Goal: Task Accomplishment & Management: Manage account settings

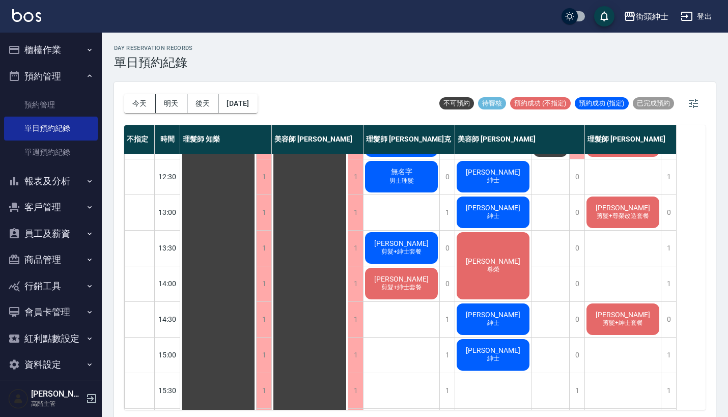
scroll to position [104, 0]
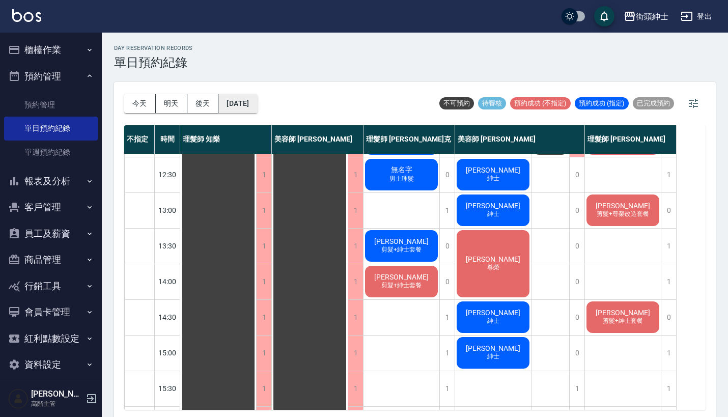
click at [254, 95] on button "[DATE]" at bounding box center [237, 103] width 39 height 19
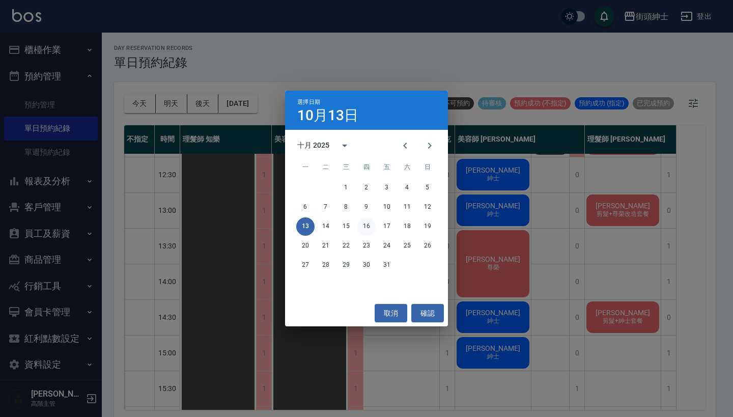
click at [365, 228] on button "16" at bounding box center [366, 226] width 18 height 18
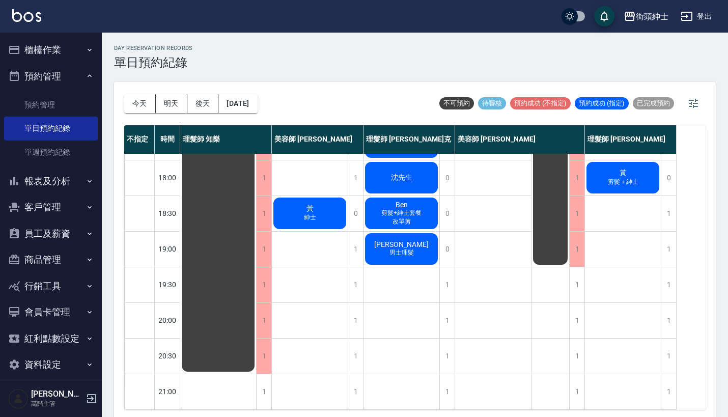
scroll to position [501, 0]
click at [360, 278] on div "1" at bounding box center [354, 284] width 15 height 35
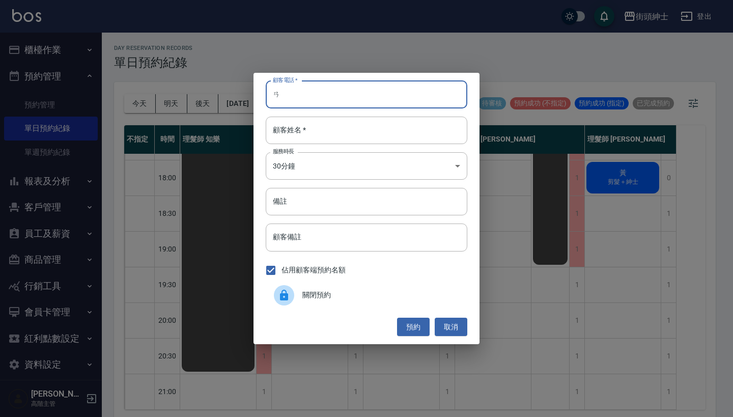
type input "ㄞ"
type input "0912345678"
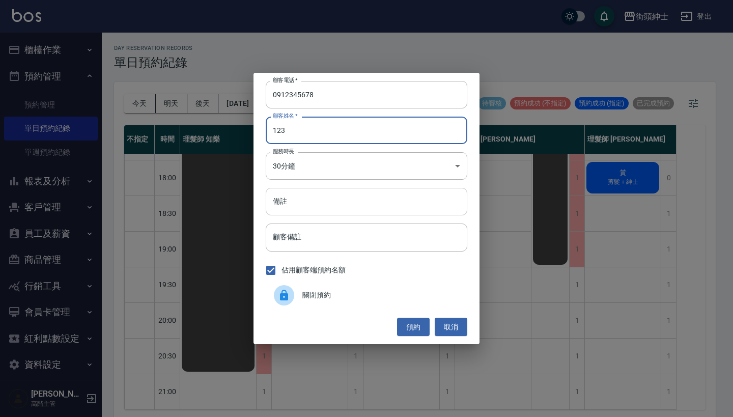
type input "123"
click at [337, 193] on input "備註" at bounding box center [366, 201] width 201 height 27
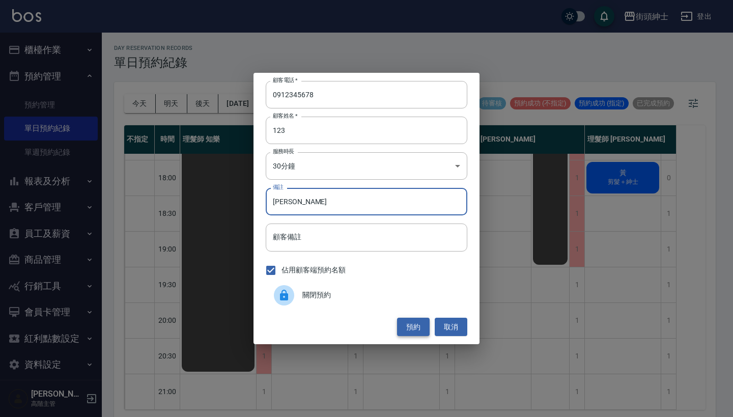
type input "[PERSON_NAME]"
click at [406, 323] on button "預約" at bounding box center [413, 326] width 33 height 19
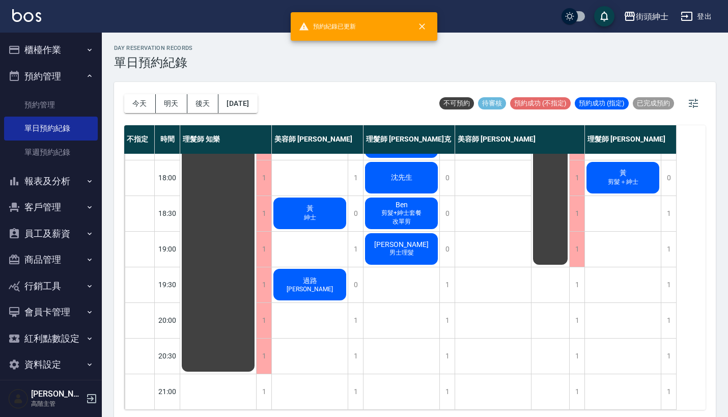
click at [317, 287] on div "過路 [PERSON_NAME]" at bounding box center [310, 284] width 76 height 35
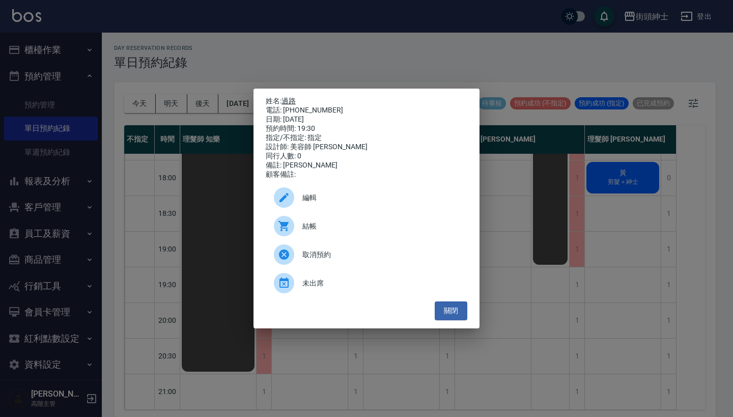
drag, startPoint x: 330, startPoint y: 110, endPoint x: 286, endPoint y: 100, distance: 45.0
click at [286, 100] on div "姓名: 過路 電話: [PHONE_NUMBER] 日期: [DATE] 預約時間: 19:30 指定/不指定: 指定 設計師: 美容師 [PERSON_NA…" at bounding box center [366, 138] width 201 height 82
copy div "姓名: 過路 電話: [PHONE_NUMBER]"
click at [382, 45] on div "姓名: 過路 電話: [PHONE_NUMBER] 日期: [DATE] 預約時間: 19:30 指定/不指定: 指定 設計師: 美容師 [PERSON_NA…" at bounding box center [366, 208] width 733 height 417
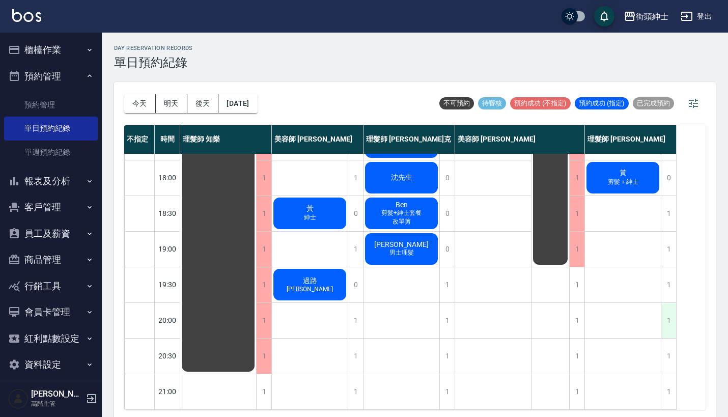
click at [672, 309] on div "1" at bounding box center [667, 320] width 15 height 35
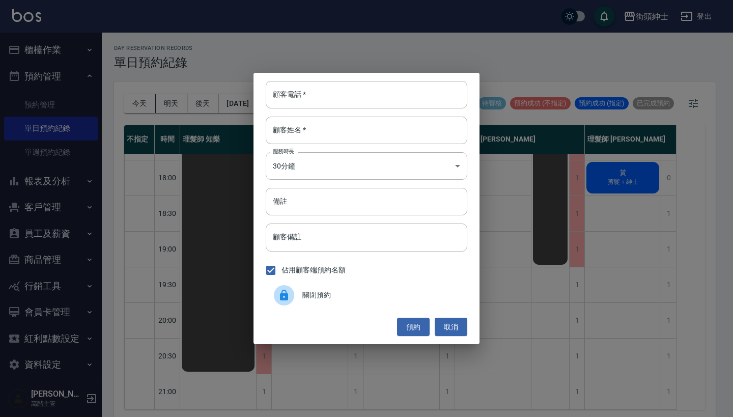
click at [354, 79] on div "顧客電話   * 顧客電話   * 顧客姓名   * 顧客姓名   * 服務時長 30分鐘 1 服務時長 備註 備註 顧客備註 顧客備註 佔用顧客端預約名額 …" at bounding box center [366, 208] width 226 height 271
paste input "過路 電話: [PHONE_NUMBER]"
type input "過路 電話: [PHONE_NUMBER]"
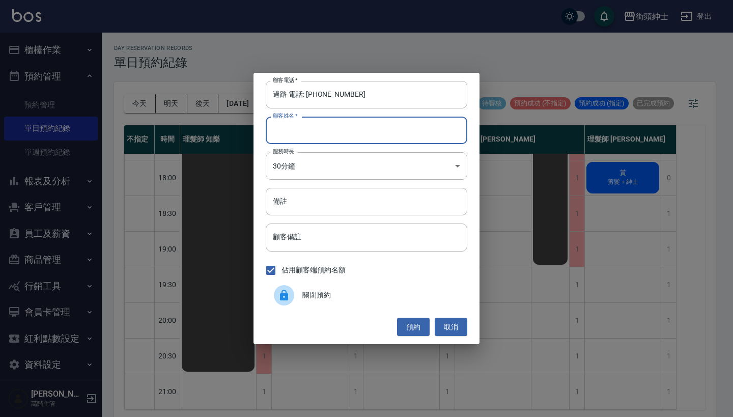
paste input "過路 電話: [PHONE_NUMBER]"
type input "過路 電話: [PHONE_NUMBER]"
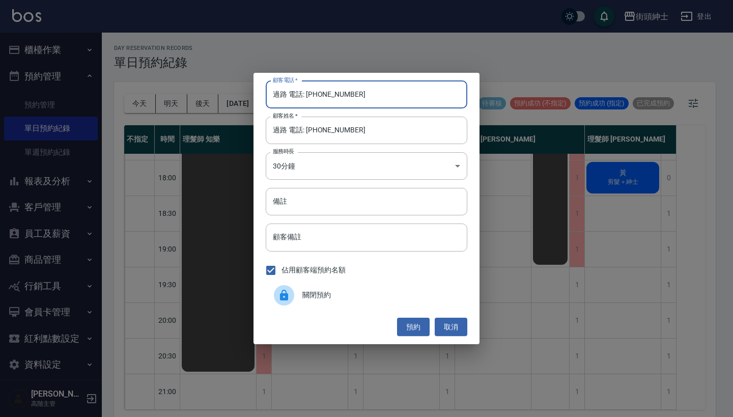
drag, startPoint x: 308, startPoint y: 94, endPoint x: 276, endPoint y: 94, distance: 32.1
click at [276, 94] on input "過路 電話: [PHONE_NUMBER]" at bounding box center [366, 94] width 201 height 27
click at [309, 93] on input "過路 電話: [PHONE_NUMBER]" at bounding box center [366, 94] width 201 height 27
drag, startPoint x: 305, startPoint y: 93, endPoint x: 247, endPoint y: 88, distance: 58.8
click at [247, 88] on div "顧客電話   * 過路 電話: [PHONE_NUMBER] 顧客電話   * 顧客姓名   * 過路 電話: [PHONE_NUMBER] 顧客姓名   *…" at bounding box center [366, 208] width 733 height 417
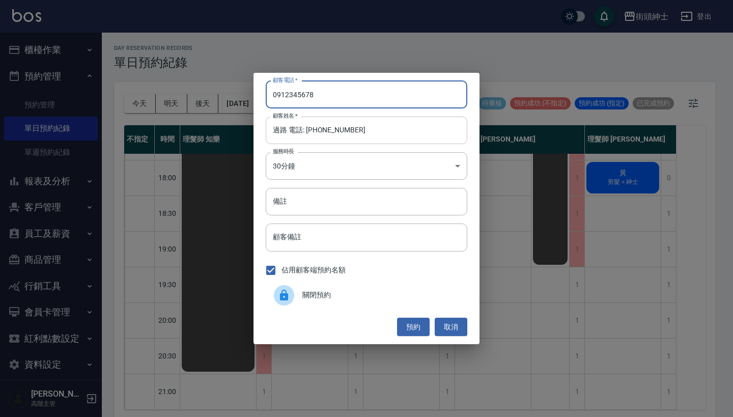
type input "0912345678"
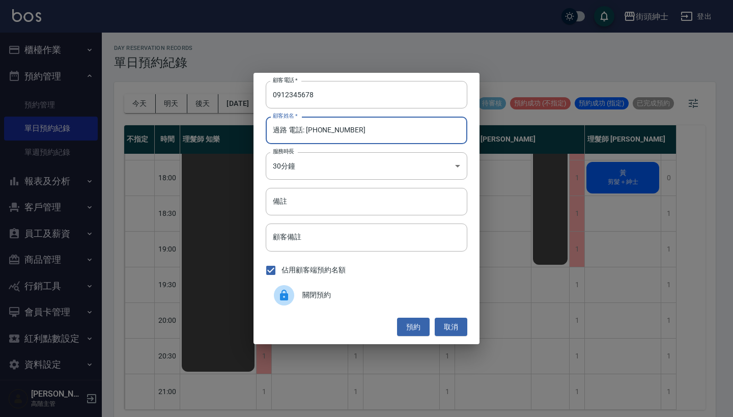
drag, startPoint x: 368, startPoint y: 128, endPoint x: 289, endPoint y: 127, distance: 78.9
click at [289, 127] on input "過路 電話: [PHONE_NUMBER]" at bounding box center [366, 130] width 201 height 27
type input "過路"
click at [305, 204] on input "備註" at bounding box center [366, 201] width 201 height 27
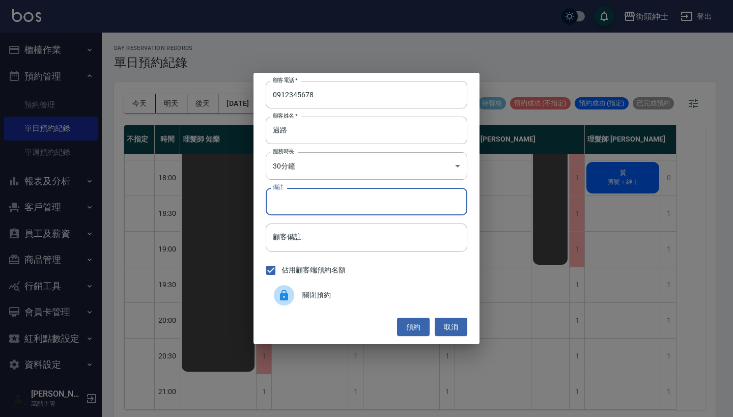
type input "ｔ"
type input "[PERSON_NAME]"
click at [406, 332] on button "預約" at bounding box center [413, 326] width 33 height 19
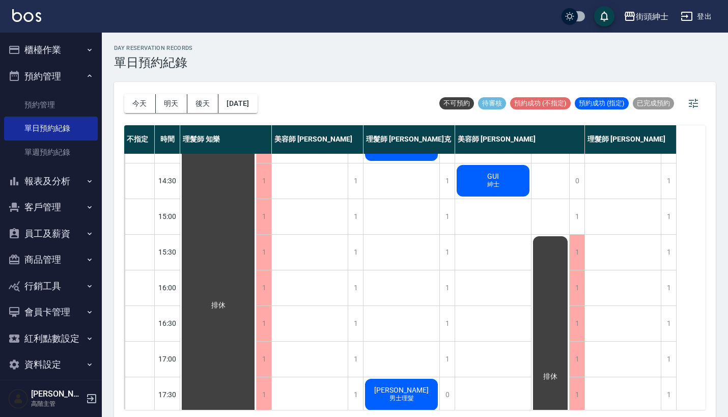
scroll to position [196, 0]
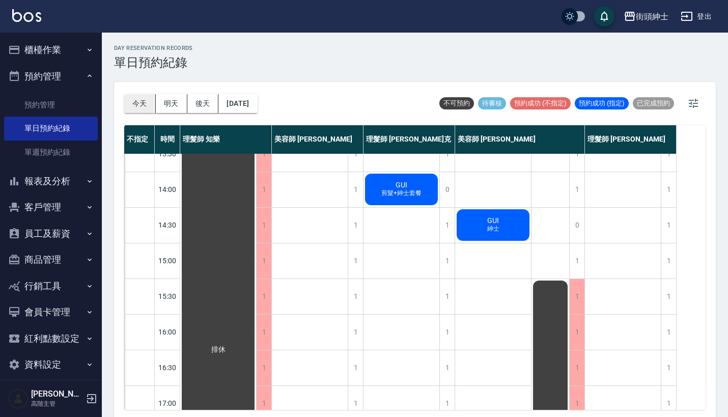
click at [137, 99] on button "今天" at bounding box center [140, 103] width 32 height 19
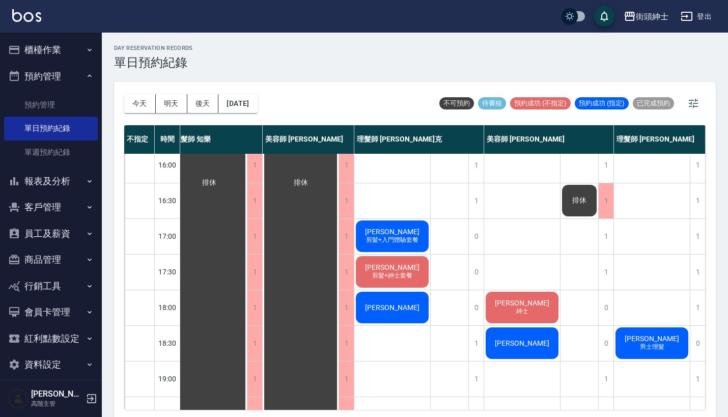
scroll to position [363, 14]
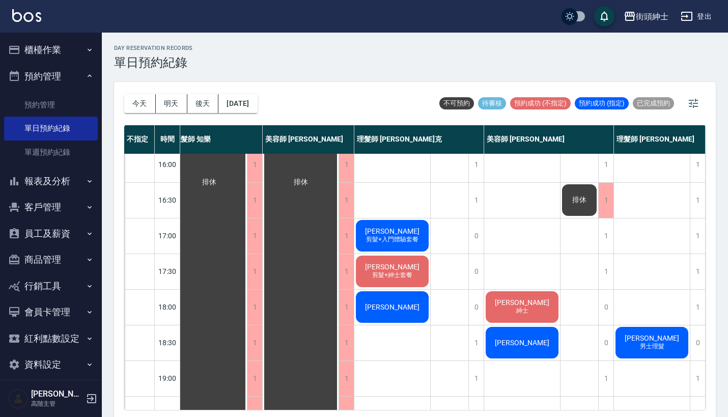
click at [411, 236] on span "剪髮+入門體驗套餐" at bounding box center [392, 239] width 56 height 9
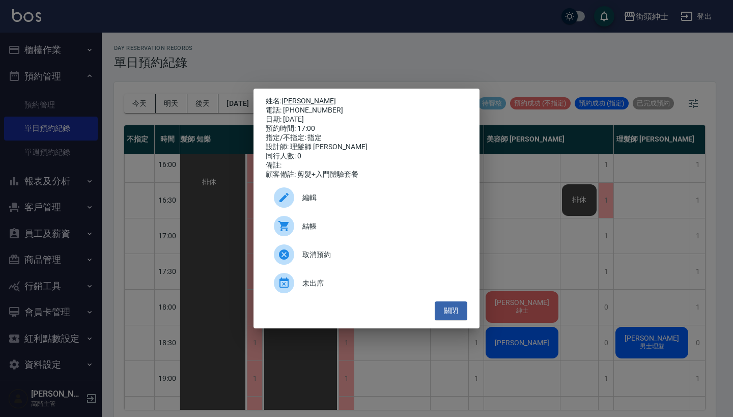
drag, startPoint x: 327, startPoint y: 107, endPoint x: 286, endPoint y: 99, distance: 41.6
click at [286, 99] on div "姓名: [PERSON_NAME] 電話: [PHONE_NUMBER] 日期: [DATE] 預約時間: 17:00 指定/不指定: 指定 設計師: 理髮師…" at bounding box center [366, 138] width 201 height 82
copy div "姓名: [PERSON_NAME] 電話: [PHONE_NUMBER]"
click at [362, 42] on div "姓名: [PERSON_NAME] 電話: [PHONE_NUMBER] 日期: [DATE] 預約時間: 17:00 指定/不指定: 指定 設計師: 理髮師…" at bounding box center [366, 208] width 733 height 417
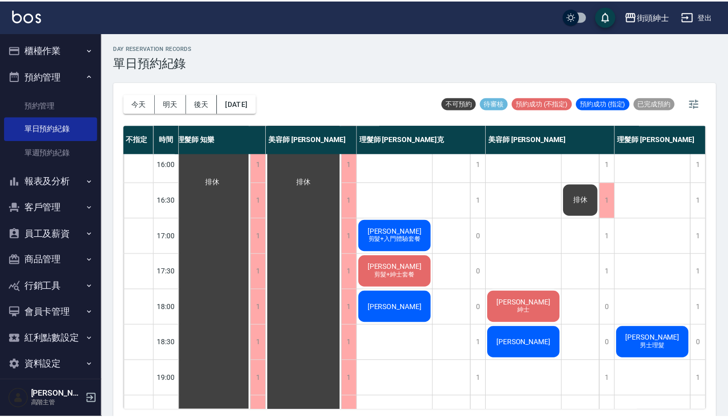
scroll to position [363, 9]
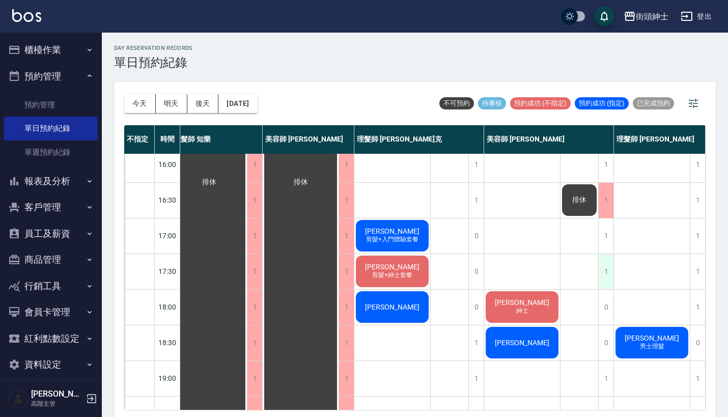
click at [604, 268] on div "1" at bounding box center [605, 271] width 15 height 35
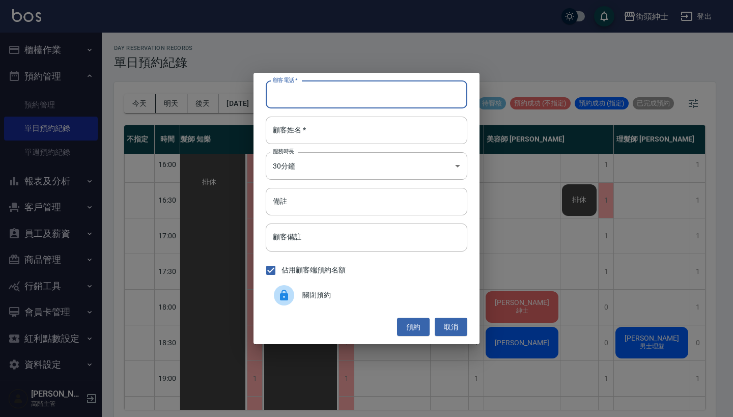
paste input "[PERSON_NAME] 電話: [PHONE_NUMBER]"
type input "[PERSON_NAME] 電話: [PHONE_NUMBER]"
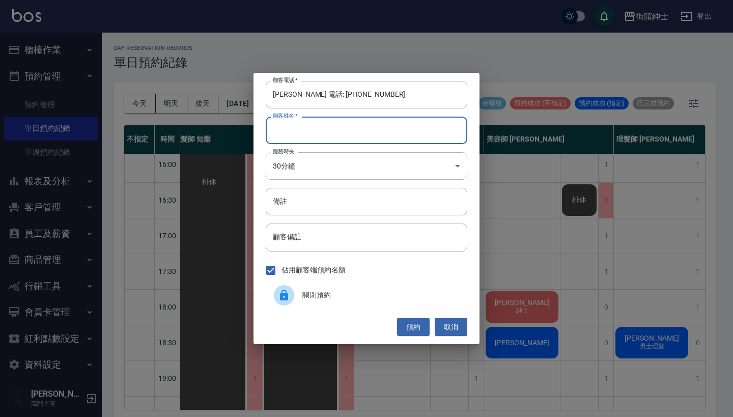
paste input "[PERSON_NAME] 電話: [PHONE_NUMBER]"
type input "[PERSON_NAME] 電話: [PHONE_NUMBER]"
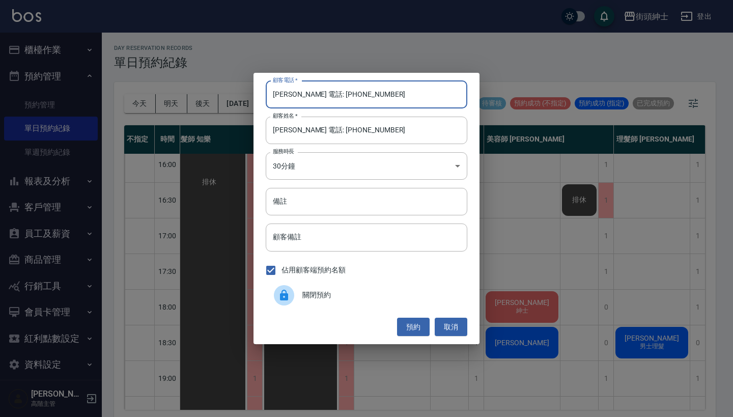
drag, startPoint x: 316, startPoint y: 96, endPoint x: 301, endPoint y: 96, distance: 15.8
click at [301, 96] on input "[PERSON_NAME] 電話: [PHONE_NUMBER]" at bounding box center [366, 94] width 201 height 27
click at [318, 96] on input "[PERSON_NAME] 電話: [PHONE_NUMBER]" at bounding box center [366, 94] width 201 height 27
drag, startPoint x: 315, startPoint y: 96, endPoint x: 199, endPoint y: 81, distance: 116.9
click at [202, 83] on div "顧客電話   * [PERSON_NAME] 電話: [PHONE_NUMBER] 顧客電話   * 顧客姓名   * [PERSON_NAME] 電話: […" at bounding box center [366, 208] width 733 height 417
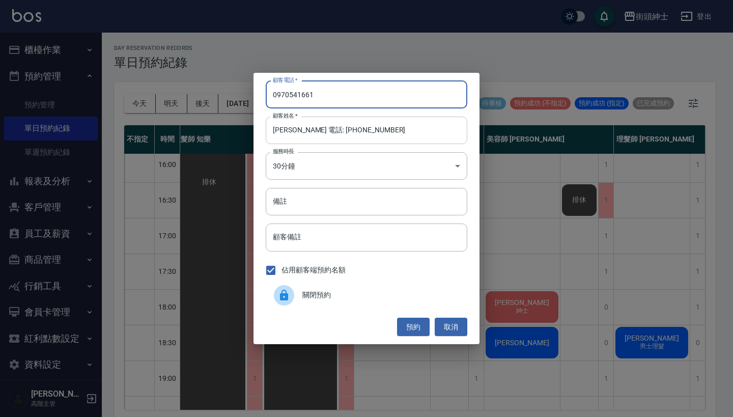
type input "0970541661"
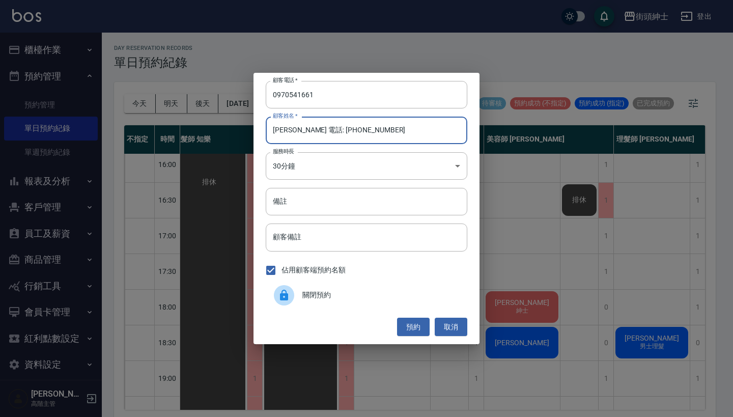
drag, startPoint x: 293, startPoint y: 128, endPoint x: 440, endPoint y: 139, distance: 147.0
click at [440, 139] on input "[PERSON_NAME] 電話: [PHONE_NUMBER]" at bounding box center [366, 130] width 201 height 27
type input "[PERSON_NAME]"
click at [387, 205] on input "備註" at bounding box center [366, 201] width 201 height 27
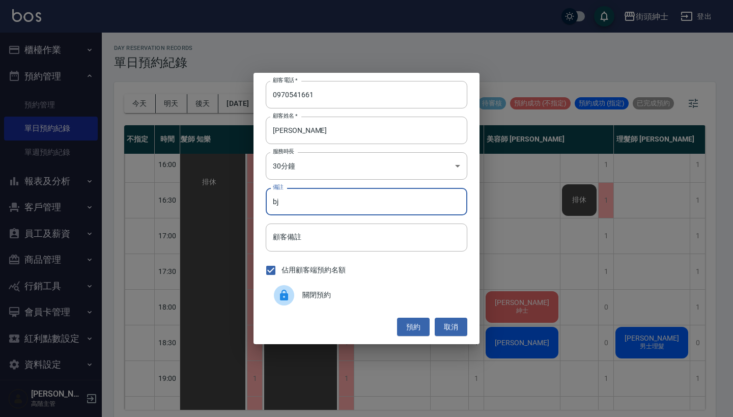
type input "b"
type input "入門"
click at [409, 321] on button "預約" at bounding box center [413, 326] width 33 height 19
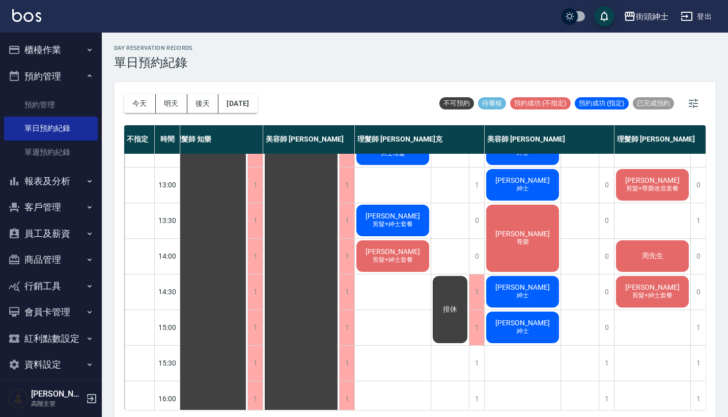
scroll to position [133, 8]
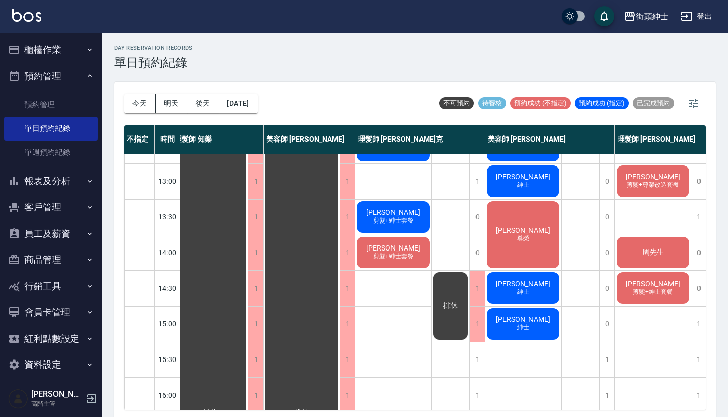
click at [484, 1] on div "街頭紳士 登出" at bounding box center [364, 16] width 728 height 33
click at [253, 108] on button "[DATE]" at bounding box center [237, 103] width 39 height 19
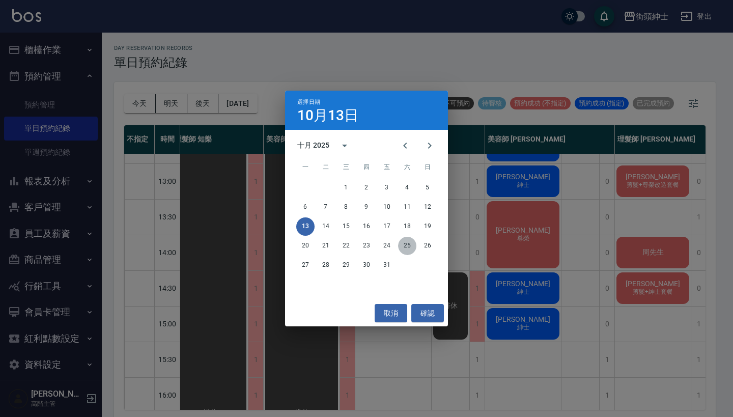
click at [408, 245] on button "25" at bounding box center [407, 246] width 18 height 18
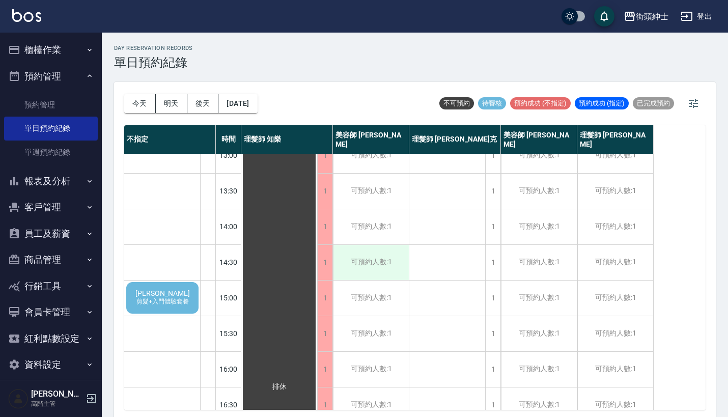
scroll to position [160, 0]
click at [146, 295] on div "[PERSON_NAME] 剪髮+入門體驗套餐" at bounding box center [162, 296] width 75 height 35
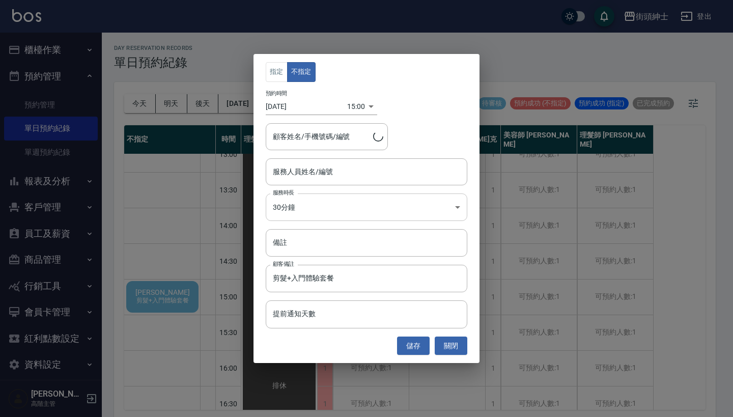
type input "[PERSON_NAME]/0978000526"
click at [343, 173] on input "服務人員姓名/編號" at bounding box center [366, 172] width 192 height 18
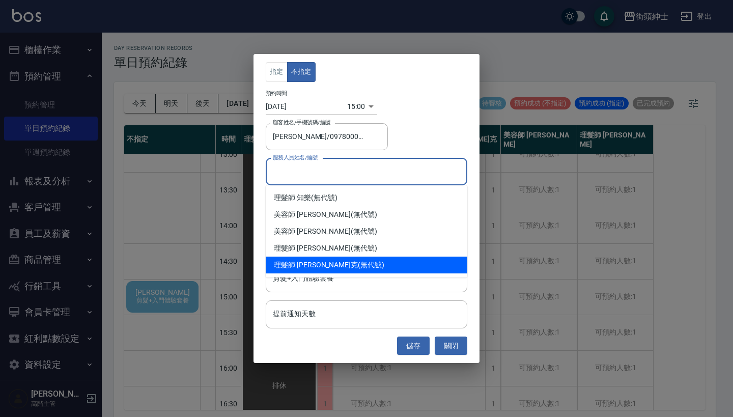
click at [322, 264] on span "理髮師 [PERSON_NAME]克" at bounding box center [316, 264] width 84 height 11
type input "理髮師 [PERSON_NAME]克(無代號)"
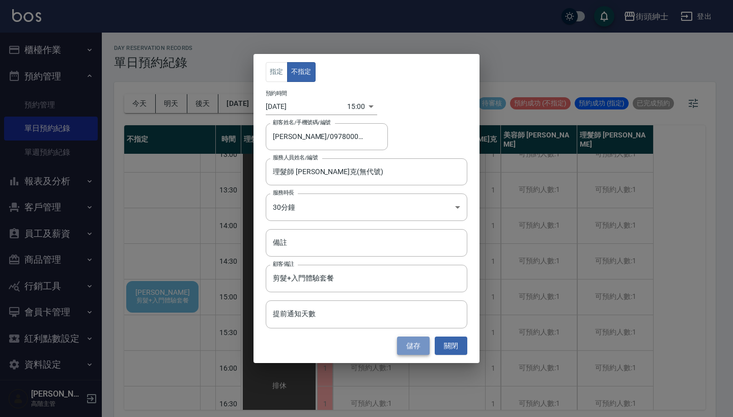
click at [415, 341] on button "儲存" at bounding box center [413, 345] width 33 height 19
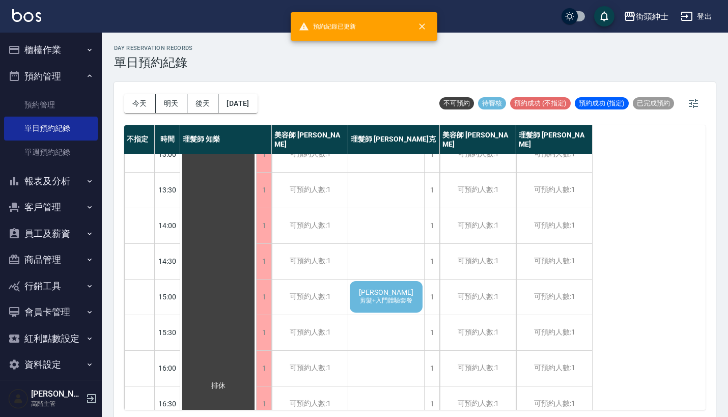
click at [404, 287] on div "[PERSON_NAME] 剪髮+入門體驗套餐" at bounding box center [386, 296] width 76 height 35
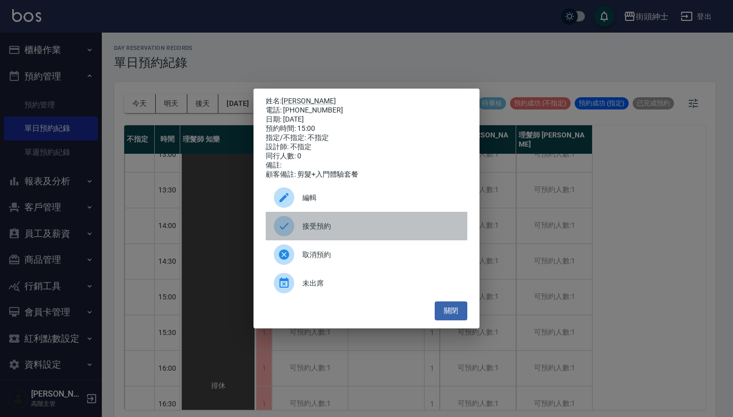
click at [310, 231] on span "接受預約" at bounding box center [380, 226] width 157 height 11
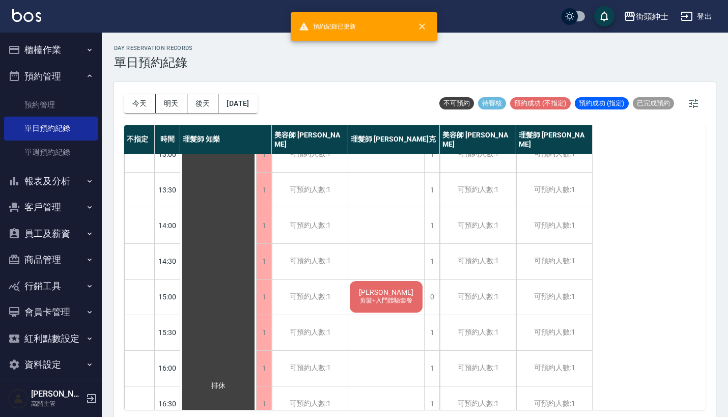
click at [402, 306] on div "[PERSON_NAME] 剪髮+入門體驗套餐" at bounding box center [386, 296] width 76 height 35
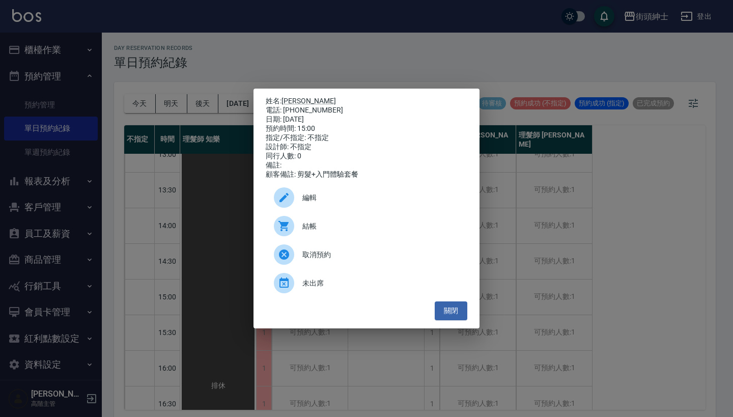
drag, startPoint x: 322, startPoint y: 112, endPoint x: 284, endPoint y: 93, distance: 42.1
click at [284, 97] on div "姓名: [PERSON_NAME] 電話: [PHONE_NUMBER] 日期: [DATE] 預約時間: 15:00 指定/不指定: 不指定 設計師: 不指…" at bounding box center [366, 138] width 201 height 82
copy div "姓名: [PERSON_NAME] 電話: [PHONE_NUMBER]"
click at [370, 74] on div "姓名: [PERSON_NAME] 電話: [PHONE_NUMBER] 日期: [DATE] 預約時間: 15:00 指定/不指定: 不指定 設計師: 不指…" at bounding box center [366, 208] width 733 height 417
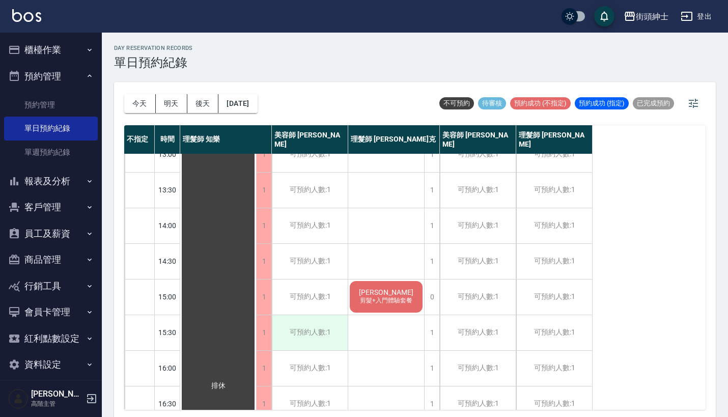
click at [336, 336] on div "可預約人數:1" at bounding box center [310, 332] width 76 height 35
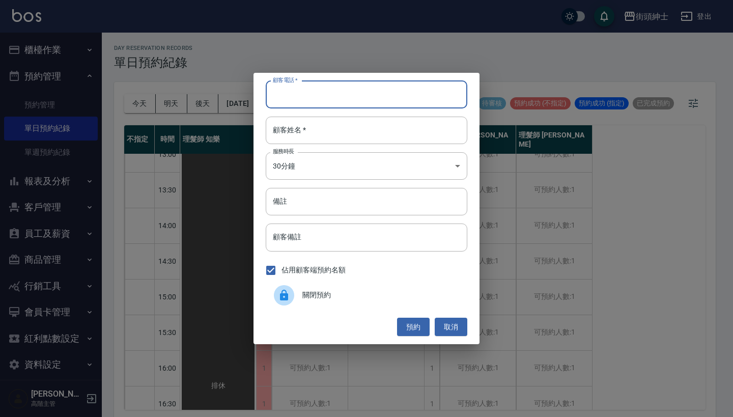
paste input "[PERSON_NAME] 電話: [PHONE_NUMBER]"
type input "[PERSON_NAME] 電話: [PHONE_NUMBER]"
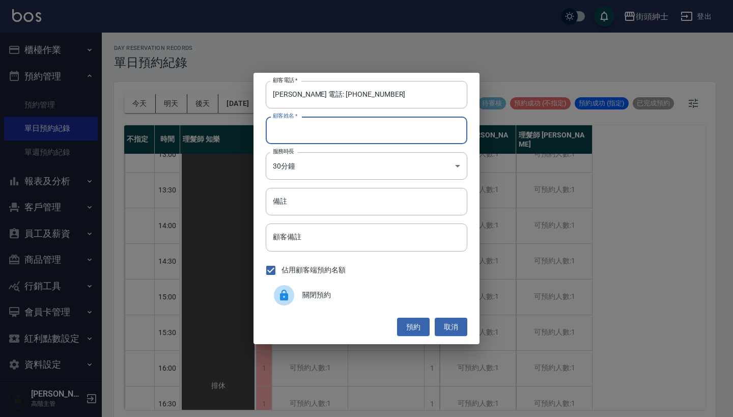
paste input "[PERSON_NAME] 電話: [PHONE_NUMBER]"
type input "[PERSON_NAME] 電話: [PHONE_NUMBER]"
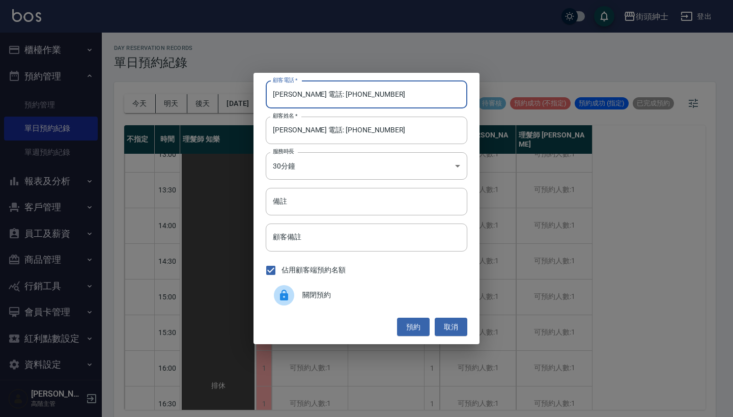
drag, startPoint x: 313, startPoint y: 93, endPoint x: 236, endPoint y: 92, distance: 77.8
click at [236, 92] on div "顧客電話   * [PERSON_NAME] 電話: [PHONE_NUMBER] 顧客電話   * 顧客姓名   * [PERSON_NAME] 電話: […" at bounding box center [366, 208] width 733 height 417
type input "0978000526"
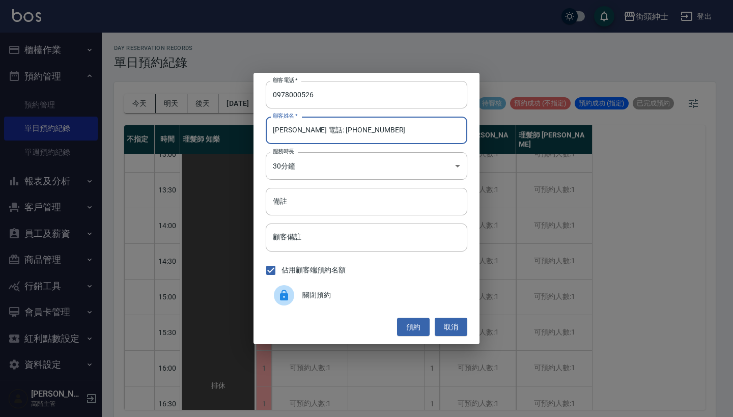
drag, startPoint x: 294, startPoint y: 127, endPoint x: 452, endPoint y: 127, distance: 158.2
click at [452, 127] on input "[PERSON_NAME] 電話: [PHONE_NUMBER]" at bounding box center [366, 130] width 201 height 27
type input "[PERSON_NAME]"
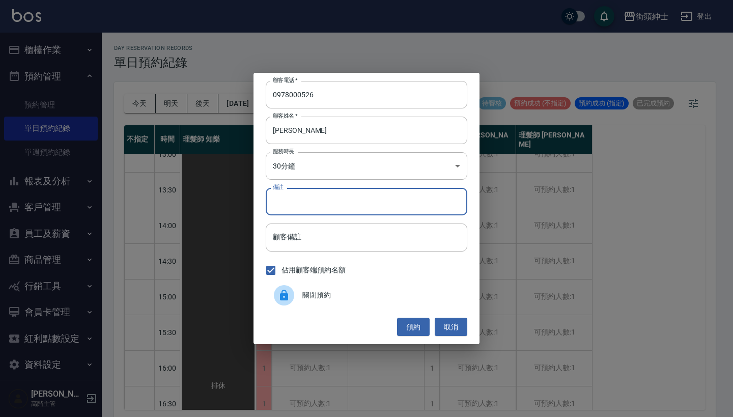
click at [426, 202] on input "備註" at bounding box center [366, 201] width 201 height 27
type input "入門"
click at [411, 326] on button "預約" at bounding box center [413, 326] width 33 height 19
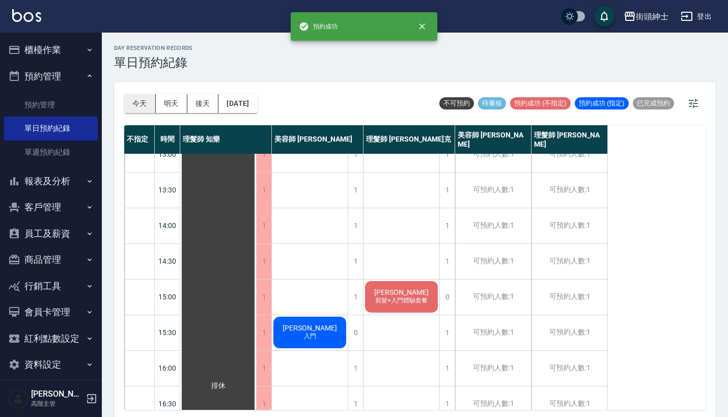
click at [142, 97] on button "今天" at bounding box center [140, 103] width 32 height 19
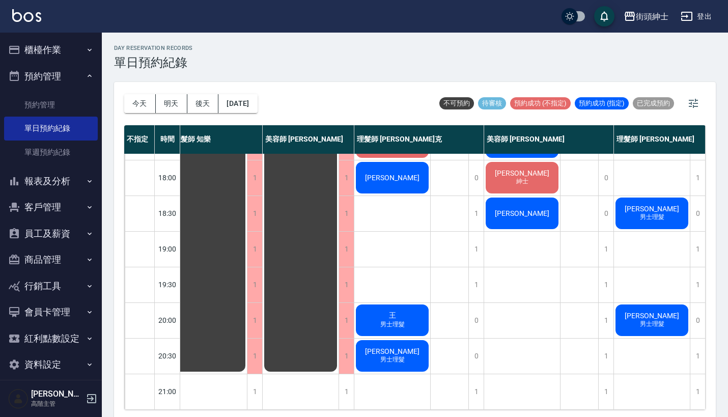
scroll to position [501, 14]
click at [143, 105] on button "今天" at bounding box center [140, 103] width 32 height 19
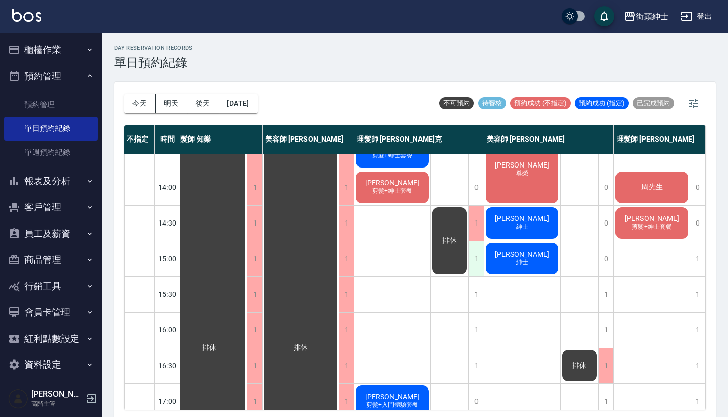
scroll to position [0, 0]
click at [524, 262] on span "紳士" at bounding box center [522, 262] width 16 height 9
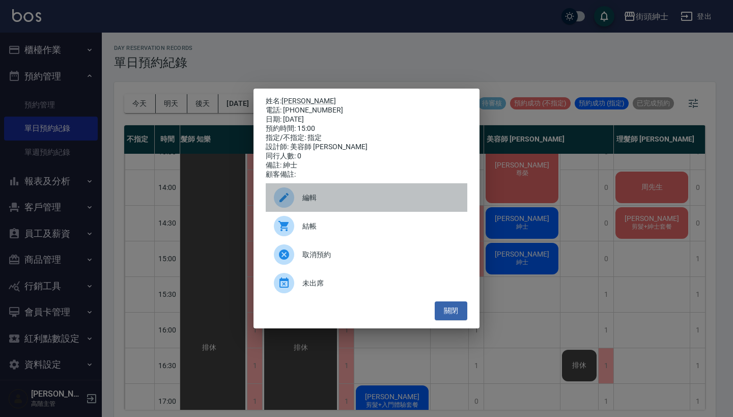
click at [373, 203] on span "編輯" at bounding box center [380, 197] width 157 height 11
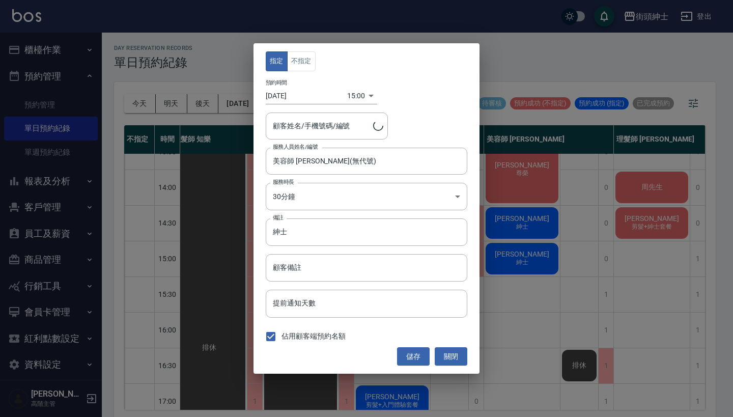
type input "[PERSON_NAME]/0911969807"
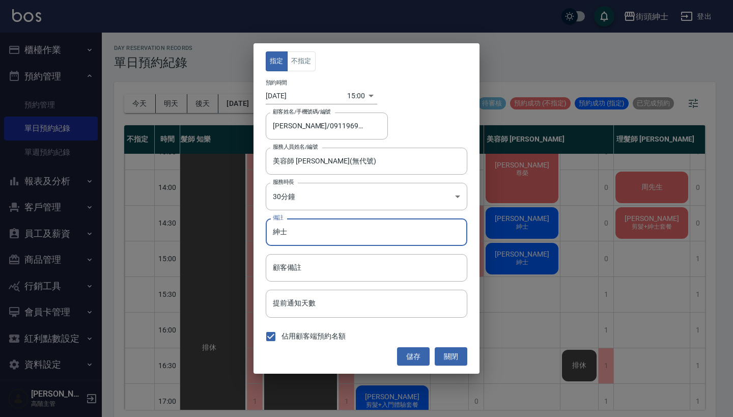
click at [319, 229] on input "紳士" at bounding box center [366, 231] width 201 height 27
type input "紳"
type input "尊榮"
click at [345, 199] on body "街頭紳士 登出 櫃檯作業 打帳單 帳單列表 掛單列表 座位開單 營業儀表板 現金收支登錄 高階收支登錄 材料自購登錄 每日結帳 排班表 現場電腦打卡 掃碼打卡…" at bounding box center [366, 210] width 733 height 420
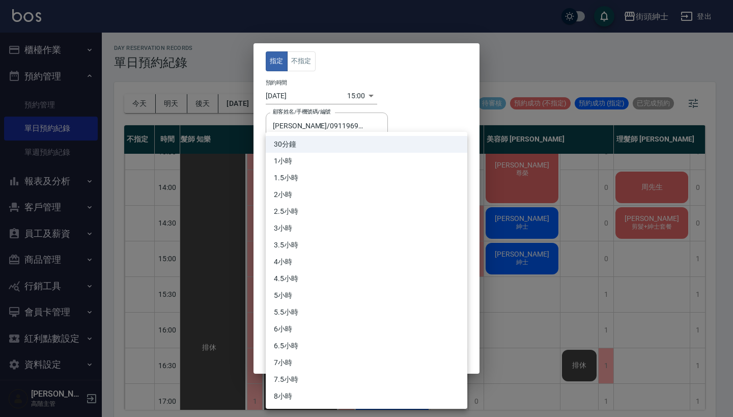
click at [345, 165] on li "1小時" at bounding box center [366, 161] width 201 height 17
type input "2"
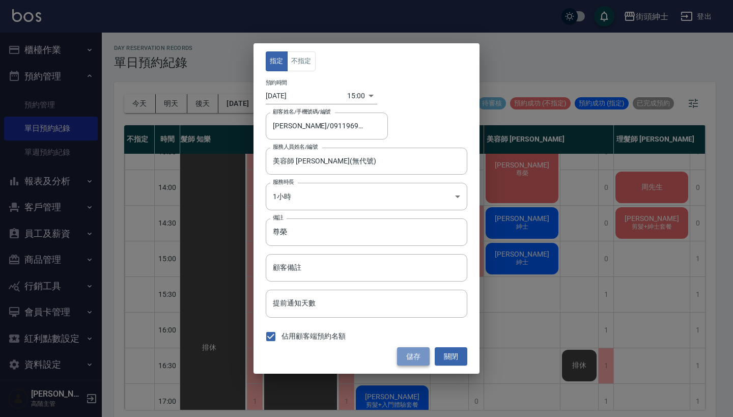
click at [405, 353] on button "儲存" at bounding box center [413, 356] width 33 height 19
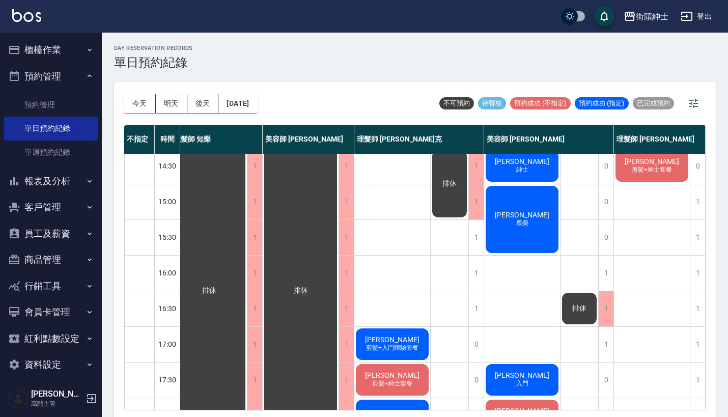
scroll to position [192, 9]
